Goal: Task Accomplishment & Management: Use online tool/utility

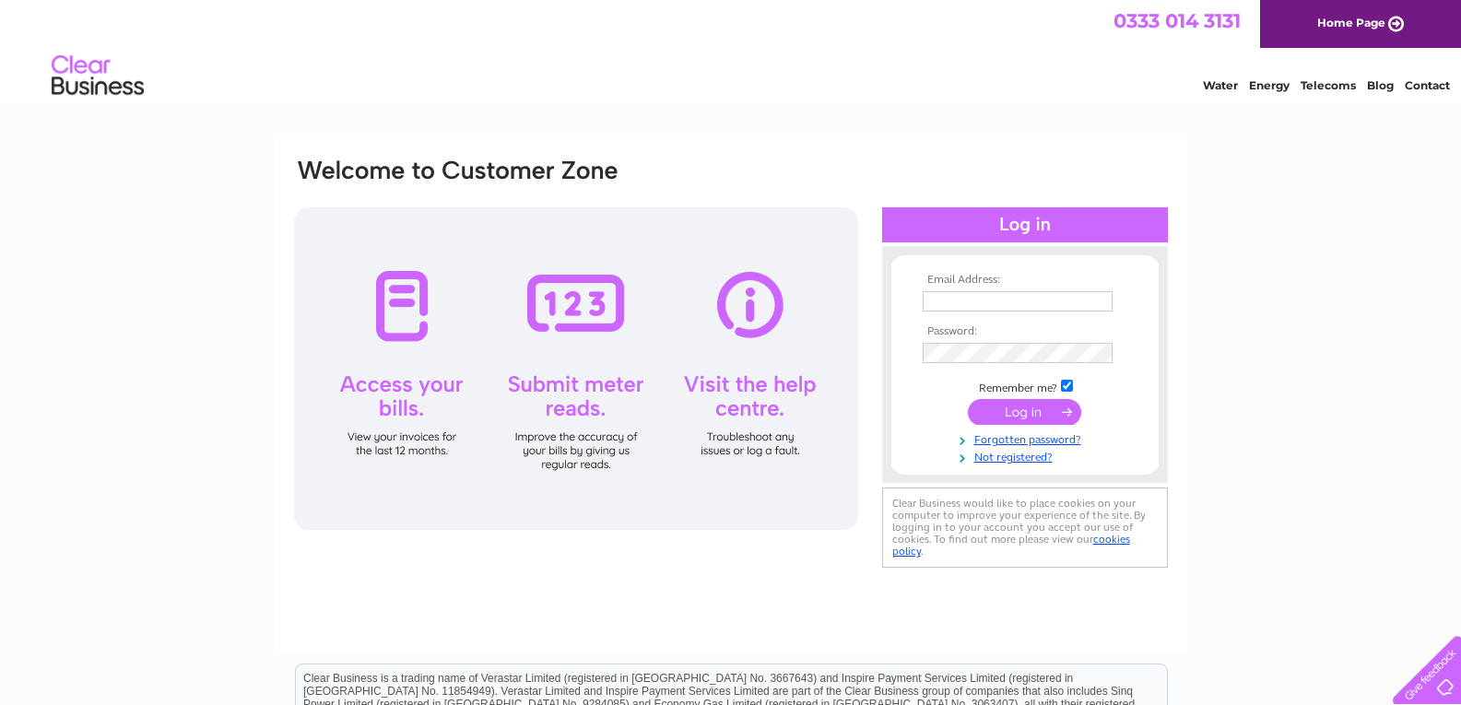
click at [974, 296] on input "text" at bounding box center [1018, 301] width 190 height 20
type input "purchases@harveysgroup.co.uk"
click at [995, 406] on input "submit" at bounding box center [1024, 412] width 113 height 26
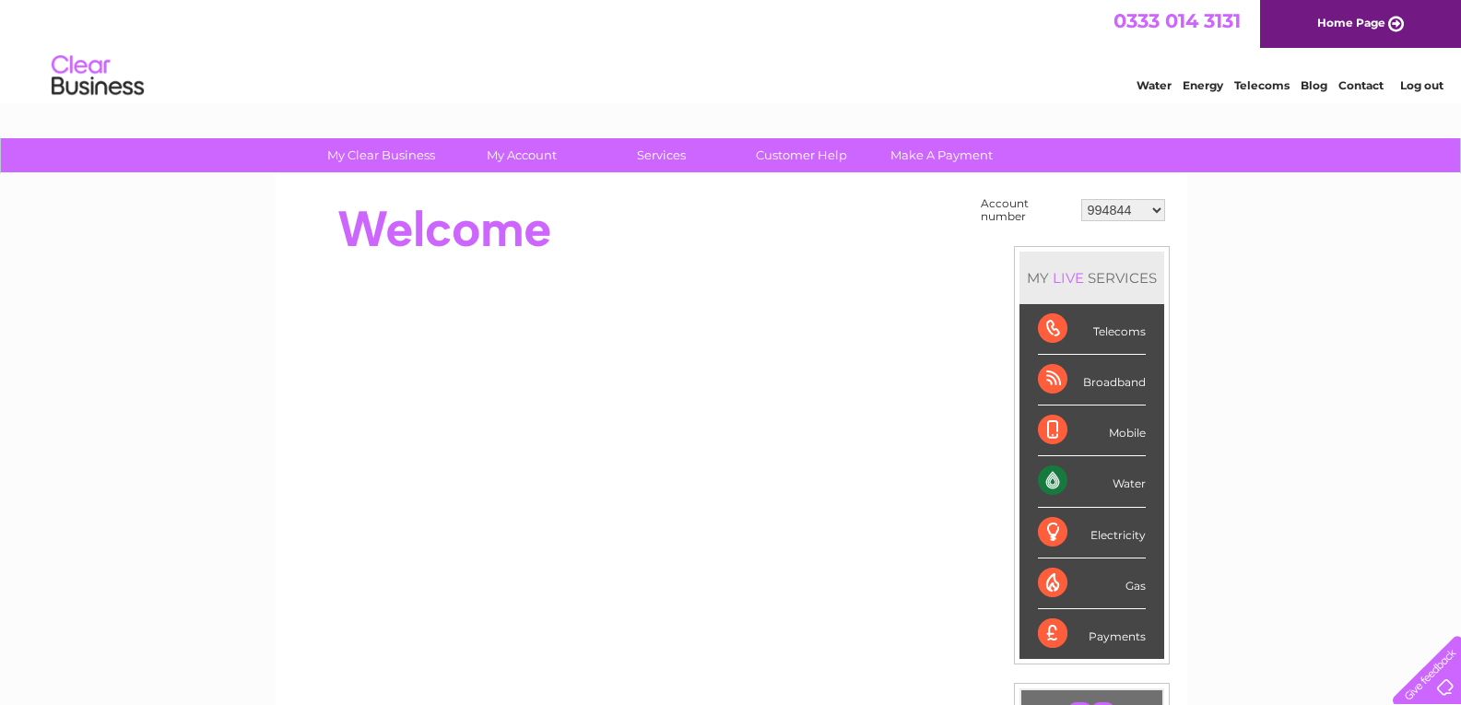
click at [1116, 482] on div "Water" at bounding box center [1092, 481] width 108 height 51
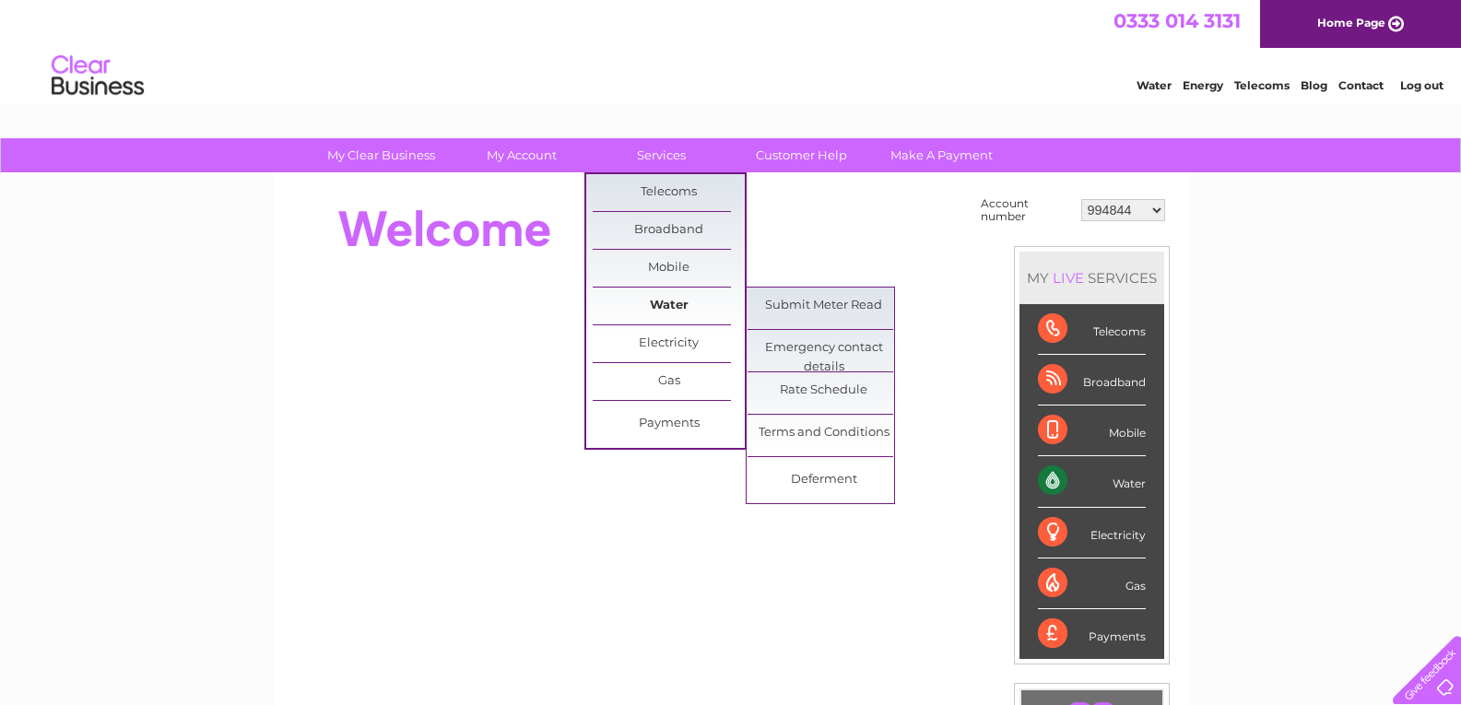
click at [657, 306] on link "Water" at bounding box center [669, 306] width 152 height 37
click at [813, 306] on link "Submit Meter Read" at bounding box center [824, 306] width 152 height 37
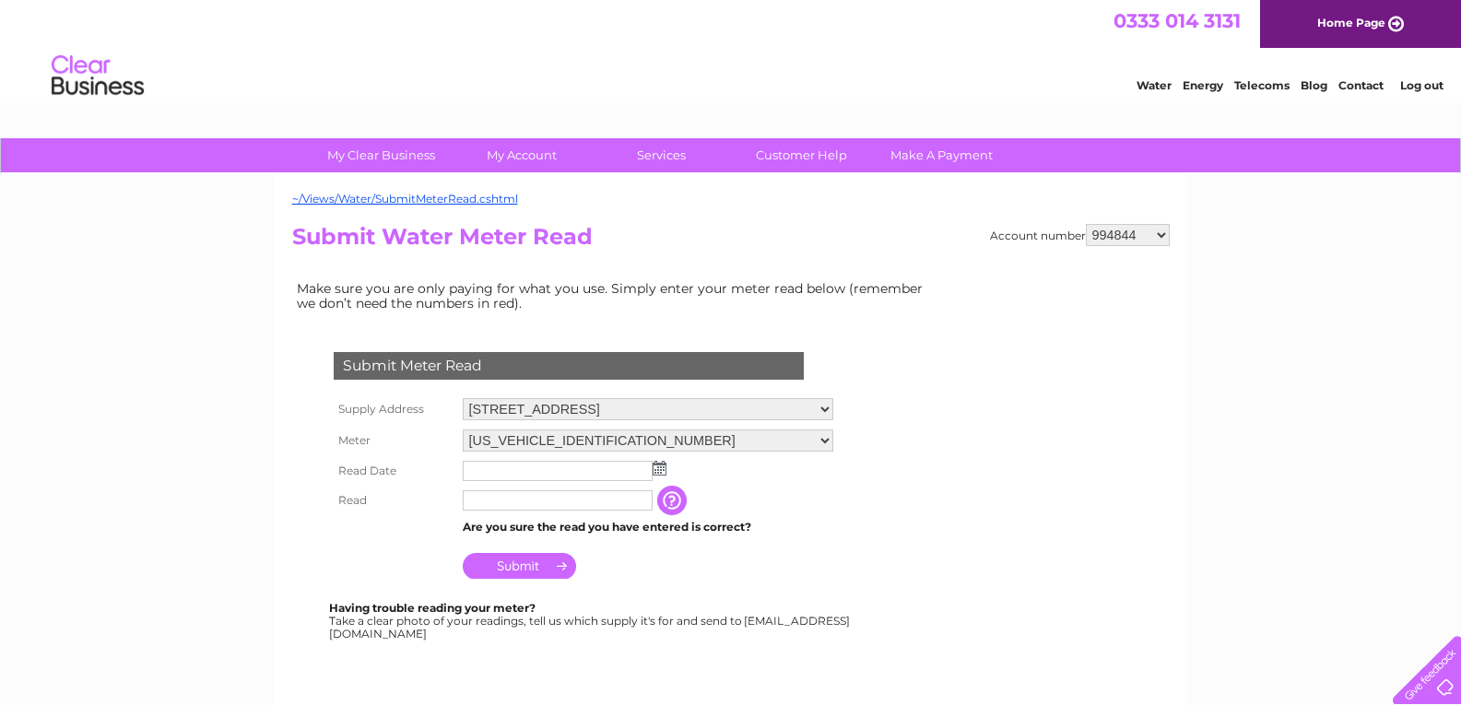
click at [659, 469] on img at bounding box center [660, 468] width 14 height 15
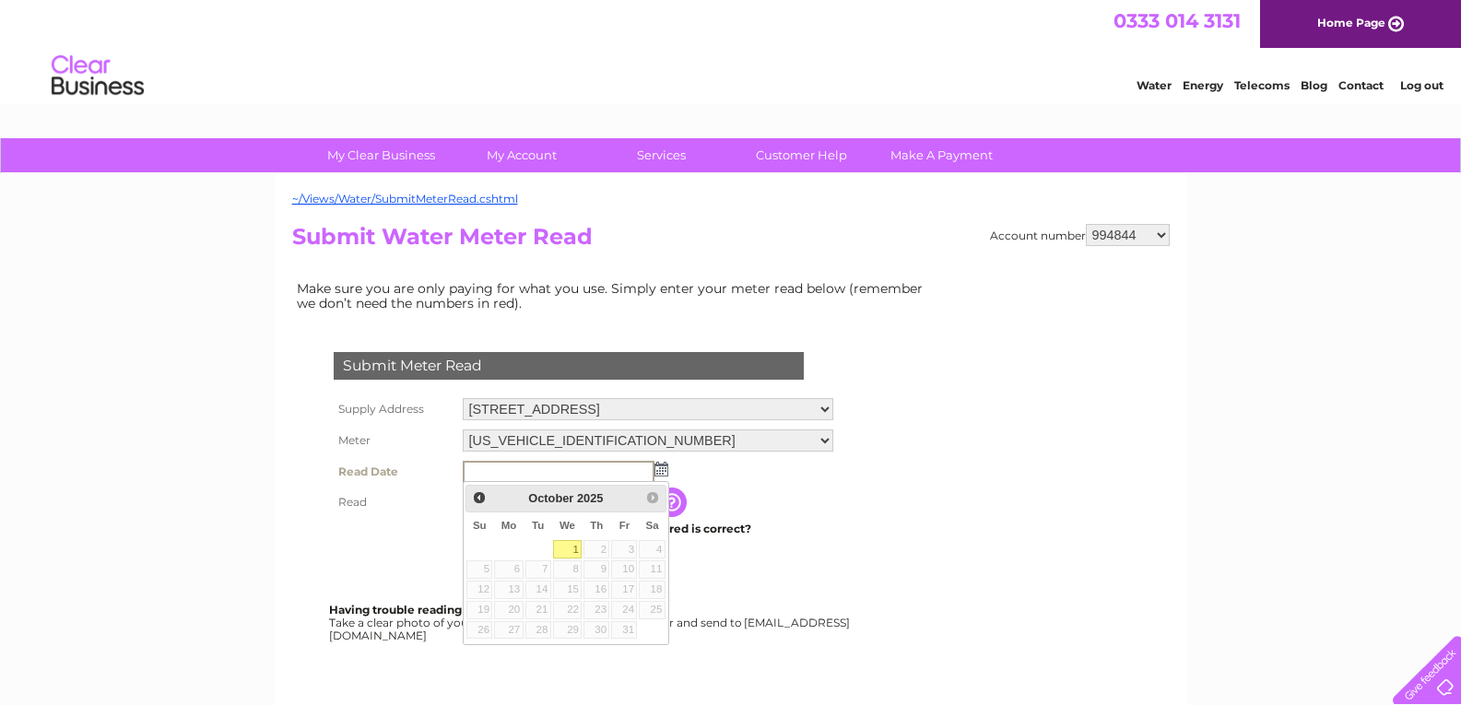
click at [576, 556] on link "1" at bounding box center [567, 549] width 29 height 18
type input "2025/10/01"
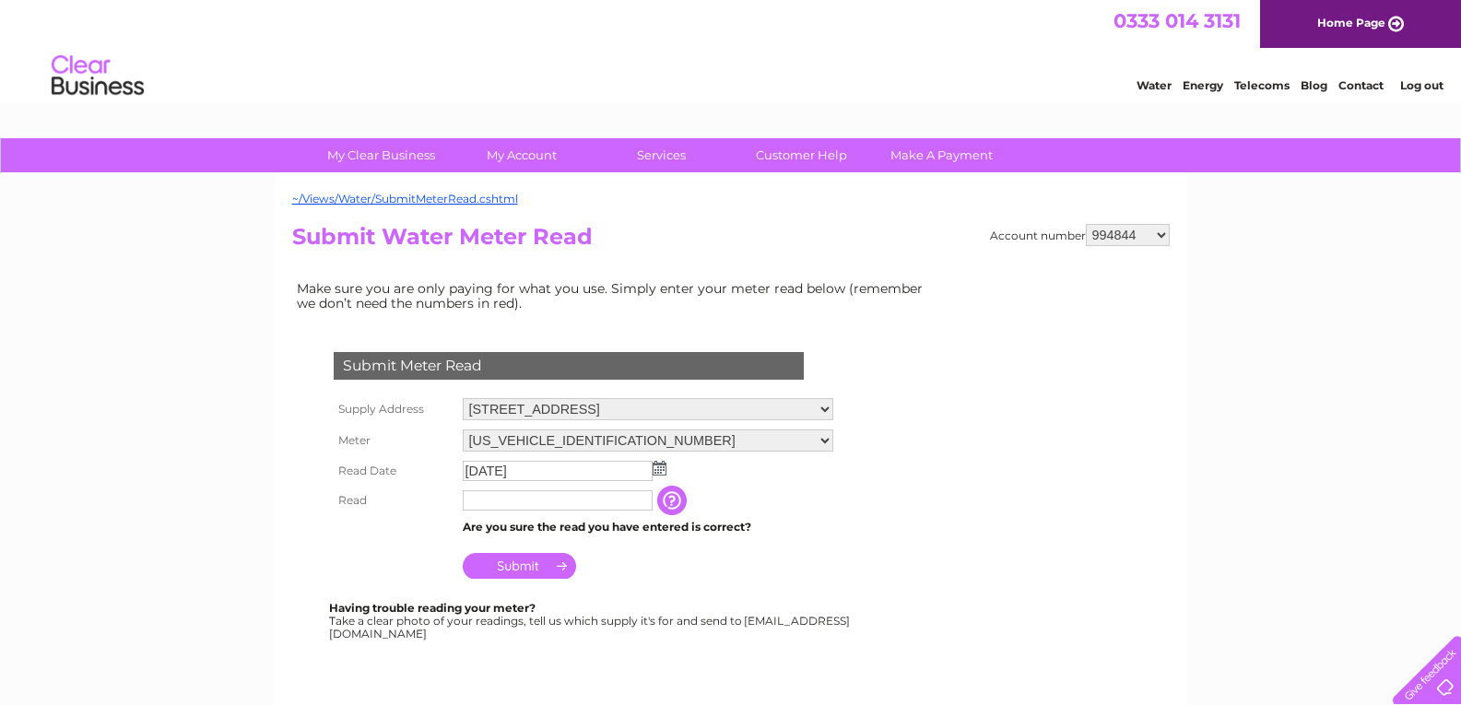
click at [583, 499] on input "text" at bounding box center [558, 500] width 190 height 20
click at [833, 579] on td "Submit" at bounding box center [649, 563] width 382 height 44
drag, startPoint x: 521, startPoint y: 500, endPoint x: 531, endPoint y: 503, distance: 10.8
click at [523, 501] on input "text" at bounding box center [559, 501] width 192 height 22
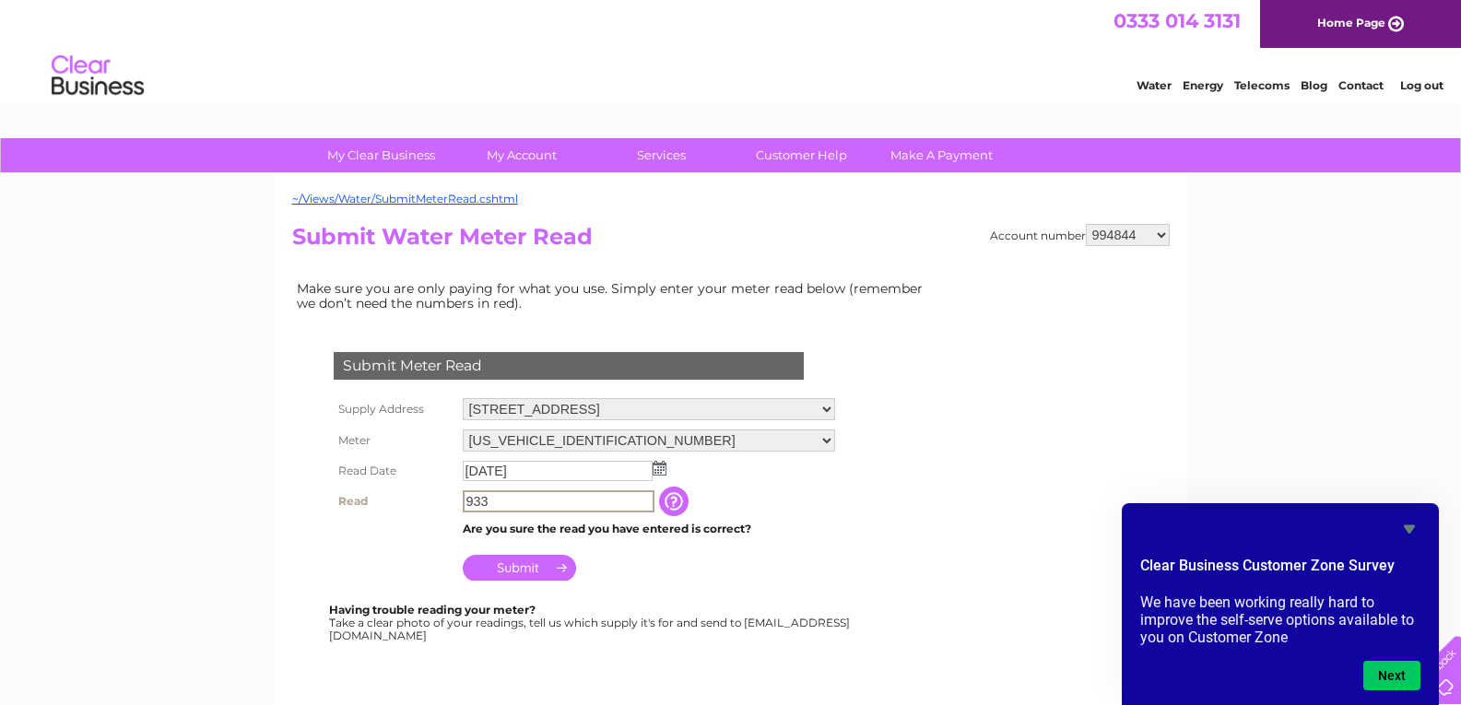
click at [464, 501] on input "933" at bounding box center [559, 501] width 192 height 22
type input "00933"
click at [539, 574] on input "Submit" at bounding box center [519, 566] width 113 height 26
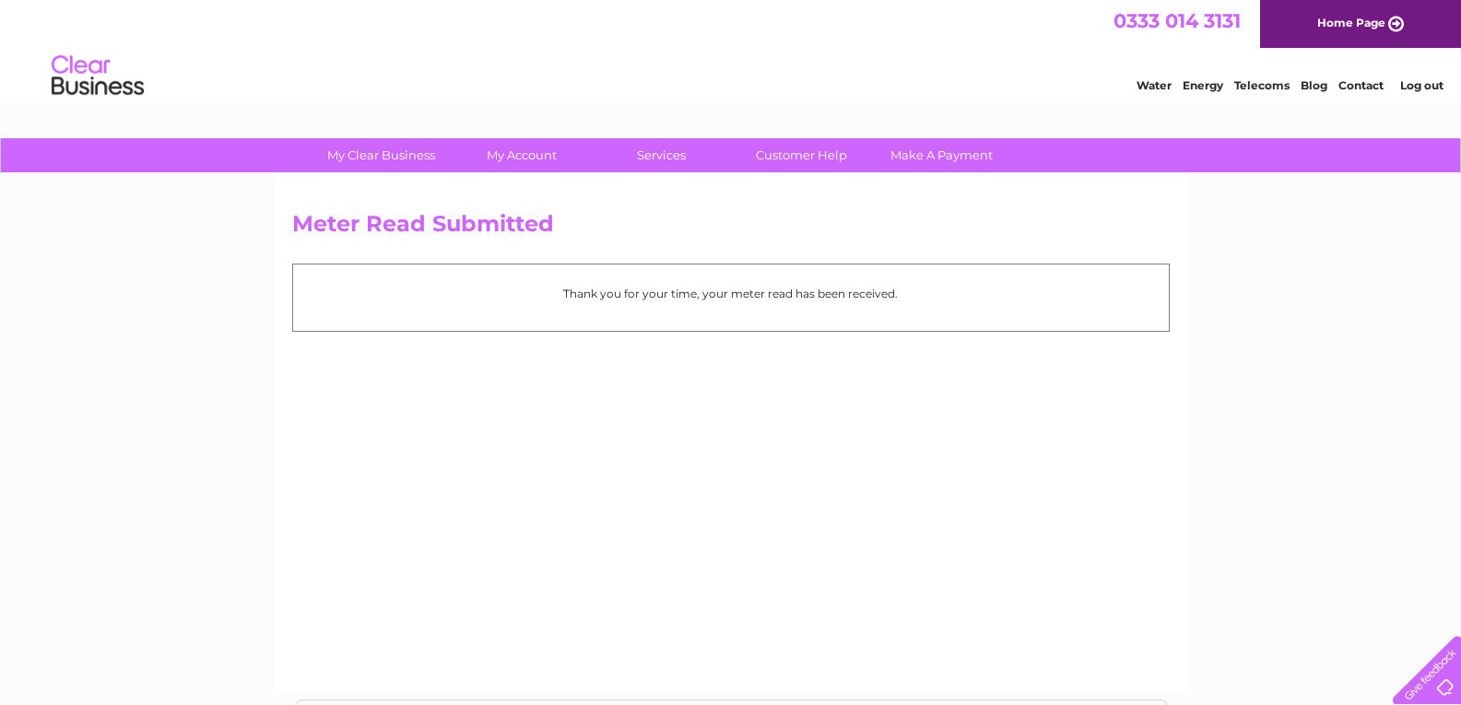
click at [1421, 85] on link "Log out" at bounding box center [1421, 85] width 43 height 14
